Goal: Information Seeking & Learning: Learn about a topic

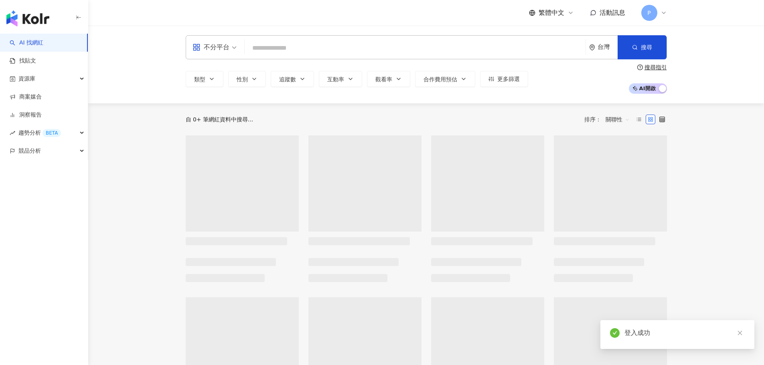
click at [336, 45] on input "search" at bounding box center [415, 48] width 334 height 15
type input "*"
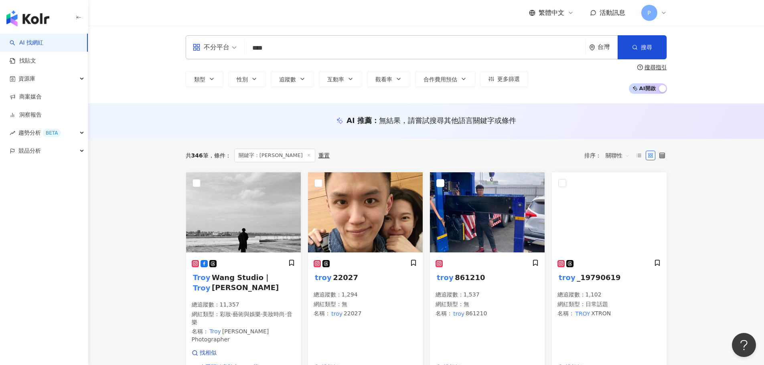
scroll to position [201, 0]
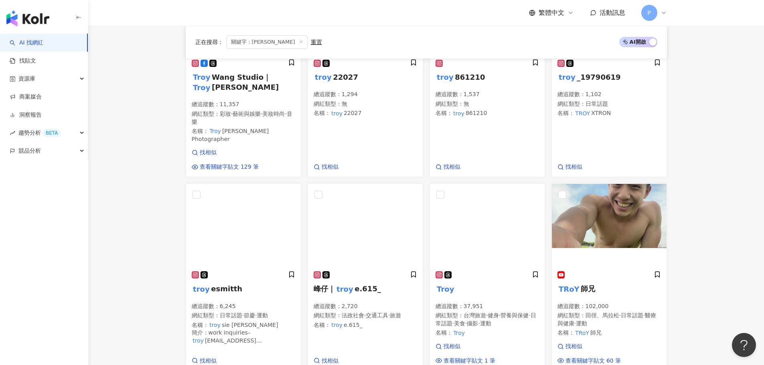
type input "****"
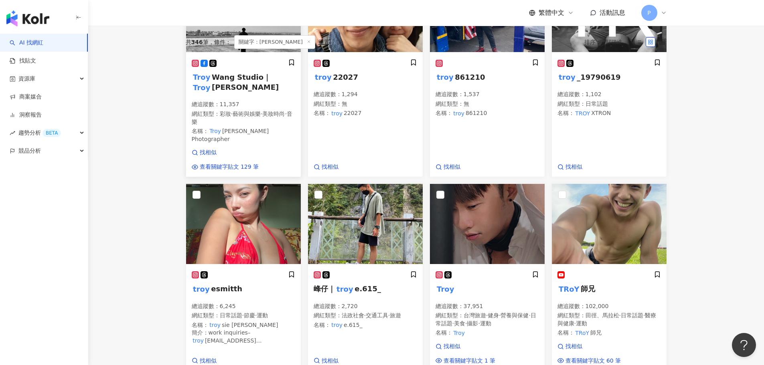
scroll to position [0, 0]
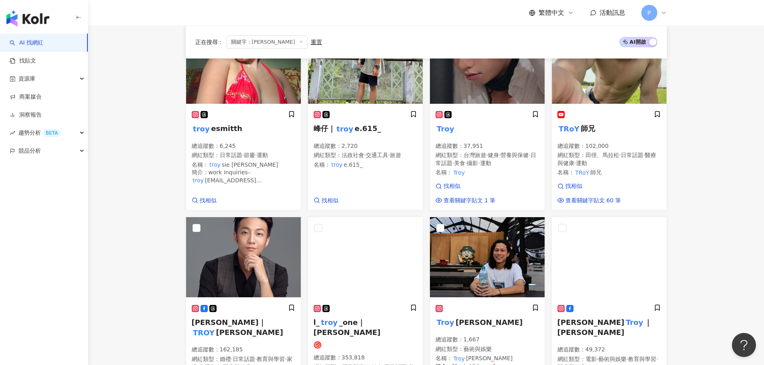
scroll to position [401, 0]
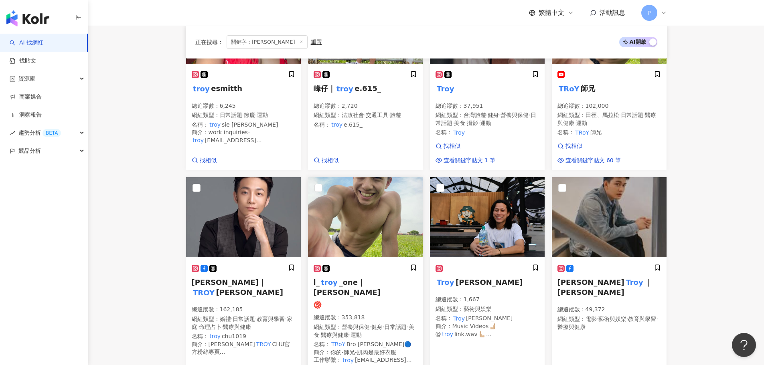
click at [336, 198] on img at bounding box center [365, 217] width 115 height 80
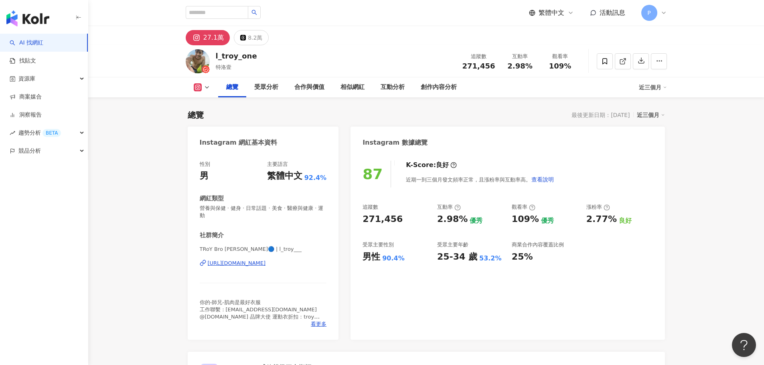
drag, startPoint x: 286, startPoint y: 261, endPoint x: 290, endPoint y: 235, distance: 26.8
click at [266, 261] on div "[URL][DOMAIN_NAME]" at bounding box center [237, 263] width 58 height 7
click at [268, 86] on div "受眾分析" at bounding box center [266, 88] width 24 height 10
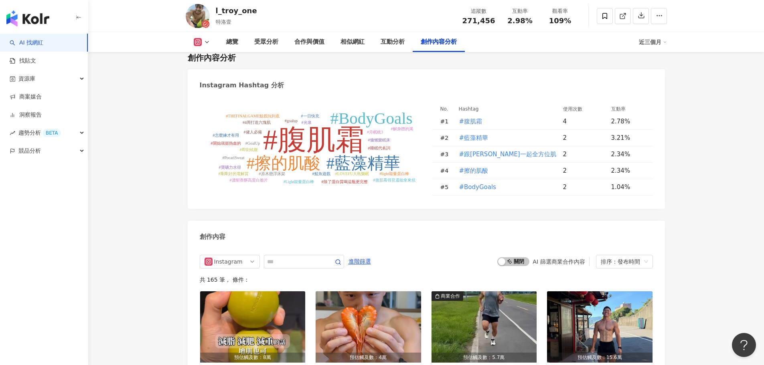
scroll to position [2297, 0]
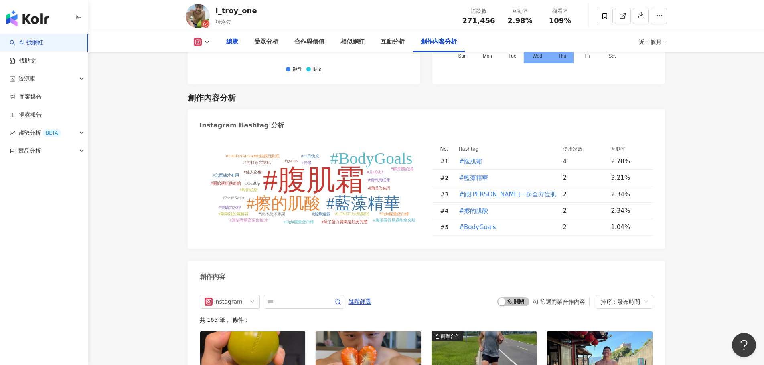
click at [236, 44] on div "總覽" at bounding box center [232, 42] width 12 height 10
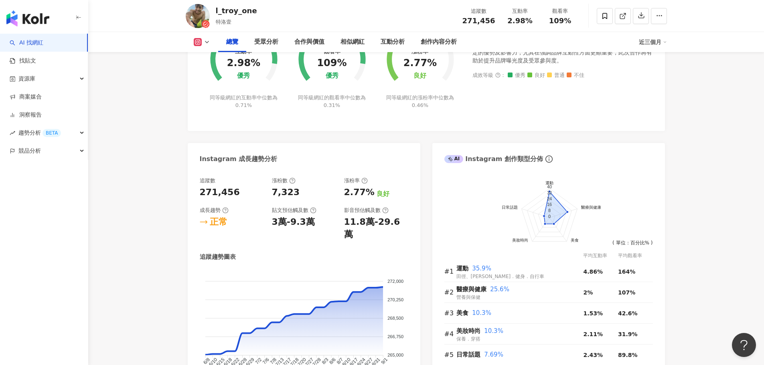
scroll to position [441, 0]
